Goal: Communication & Community: Connect with others

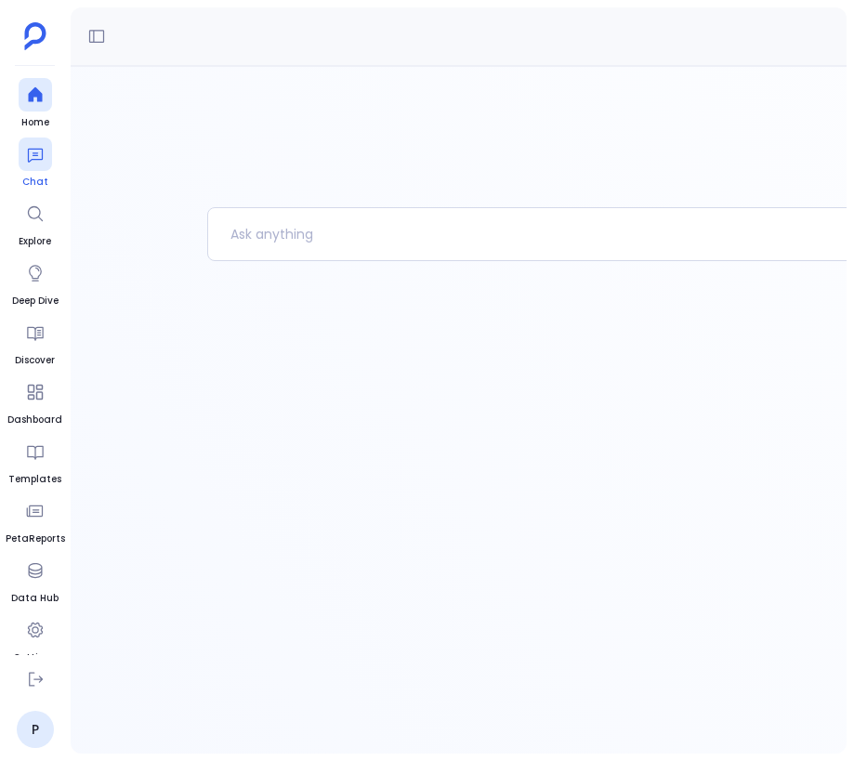
click at [35, 154] on icon at bounding box center [34, 156] width 15 height 14
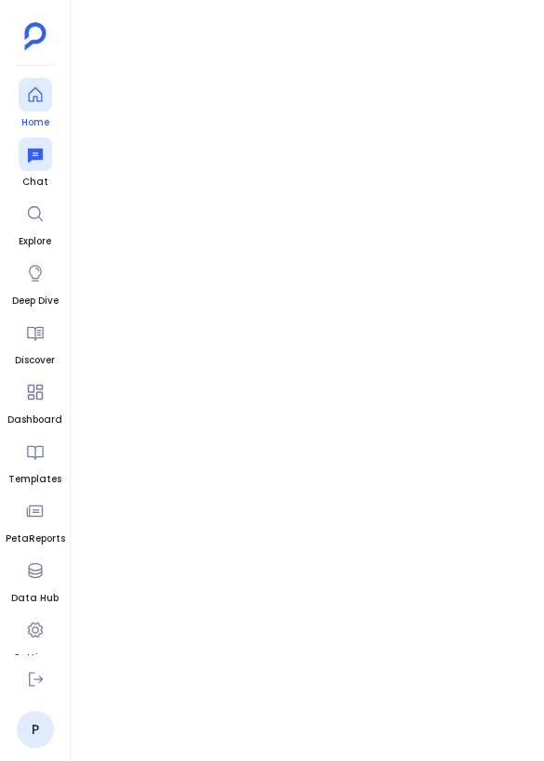
click at [41, 92] on icon at bounding box center [35, 95] width 19 height 19
click at [83, 40] on button at bounding box center [97, 36] width 30 height 30
